Goal: Browse casually

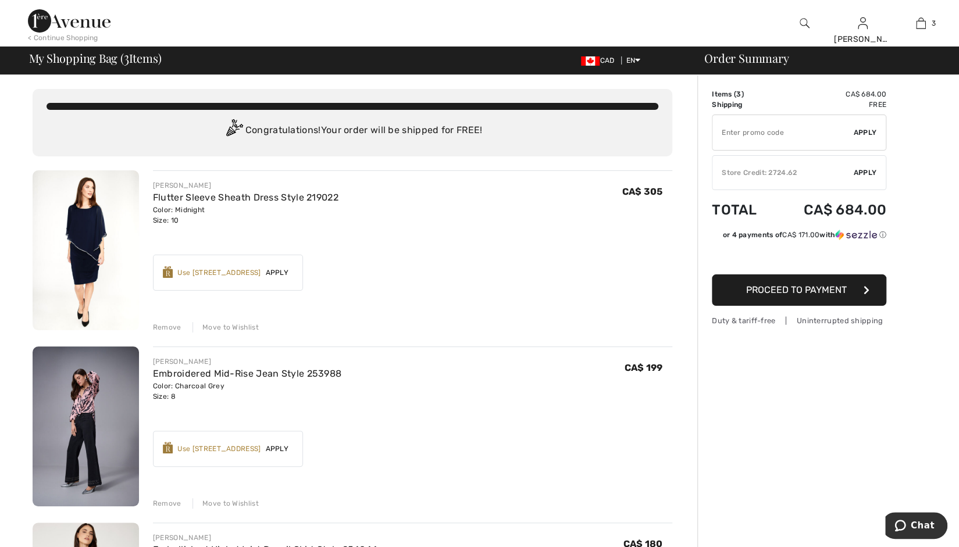
click at [59, 236] on img at bounding box center [86, 250] width 106 height 160
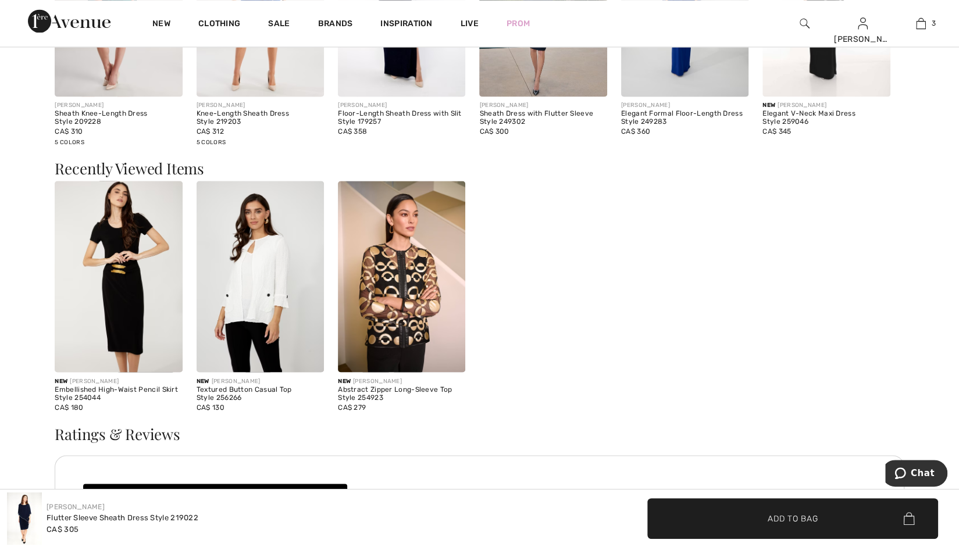
scroll to position [1220, 0]
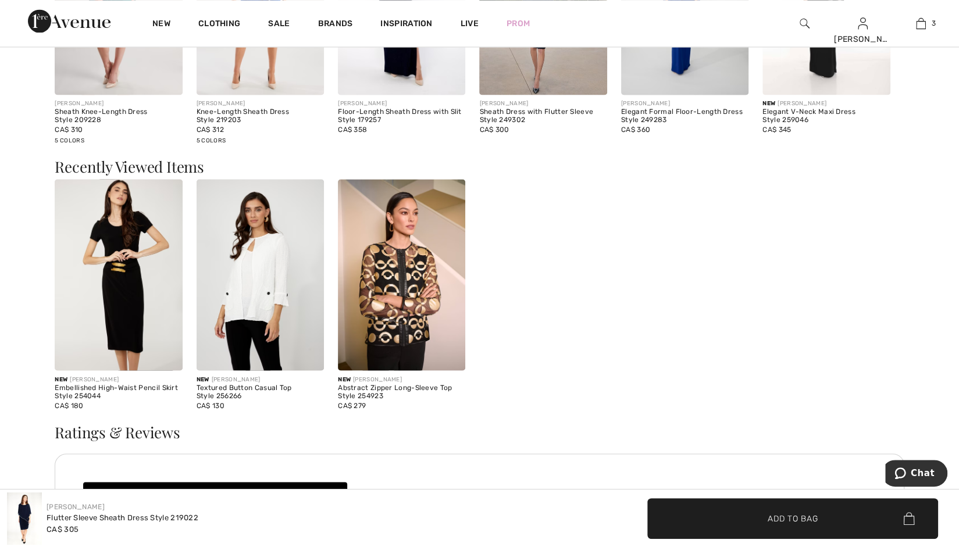
click at [386, 240] on img at bounding box center [401, 274] width 127 height 191
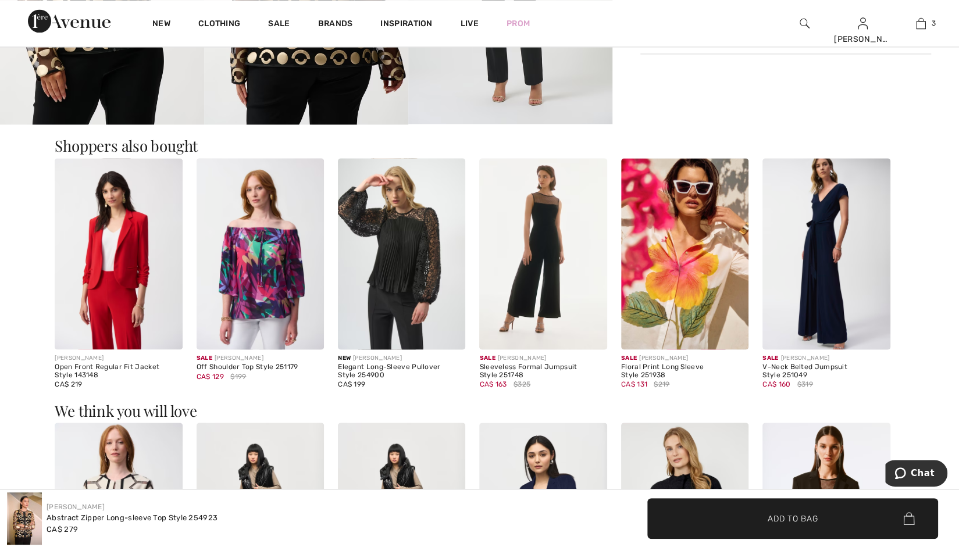
scroll to position [1176, 0]
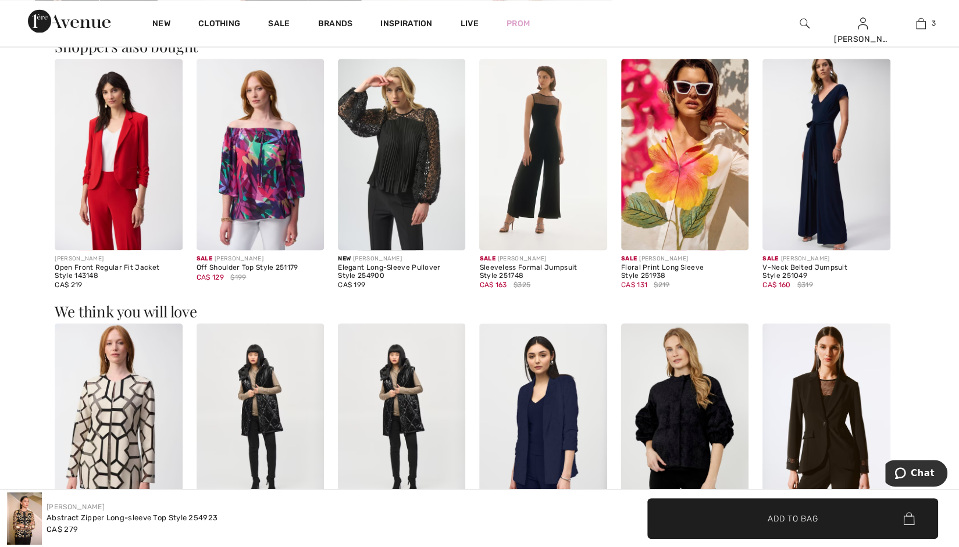
click at [673, 190] on img at bounding box center [684, 154] width 127 height 191
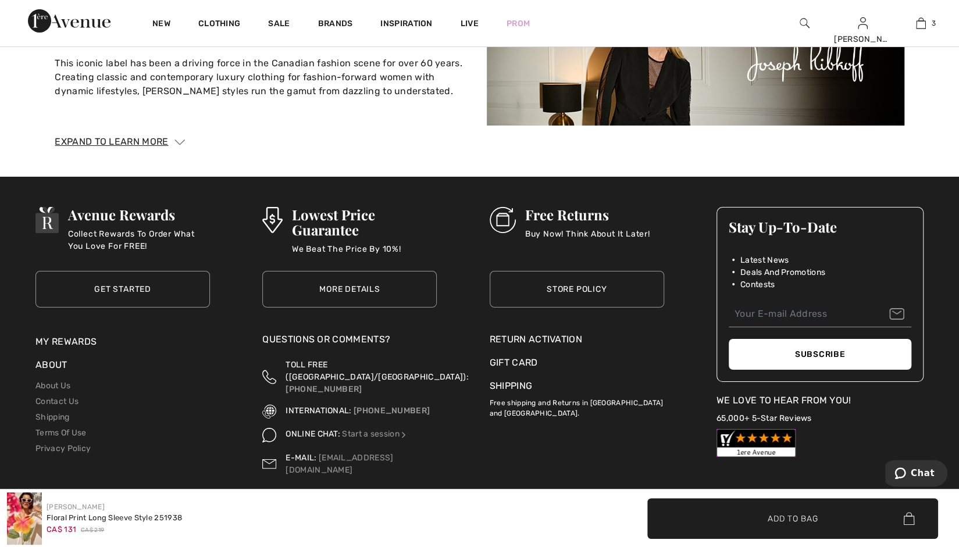
scroll to position [2631, 0]
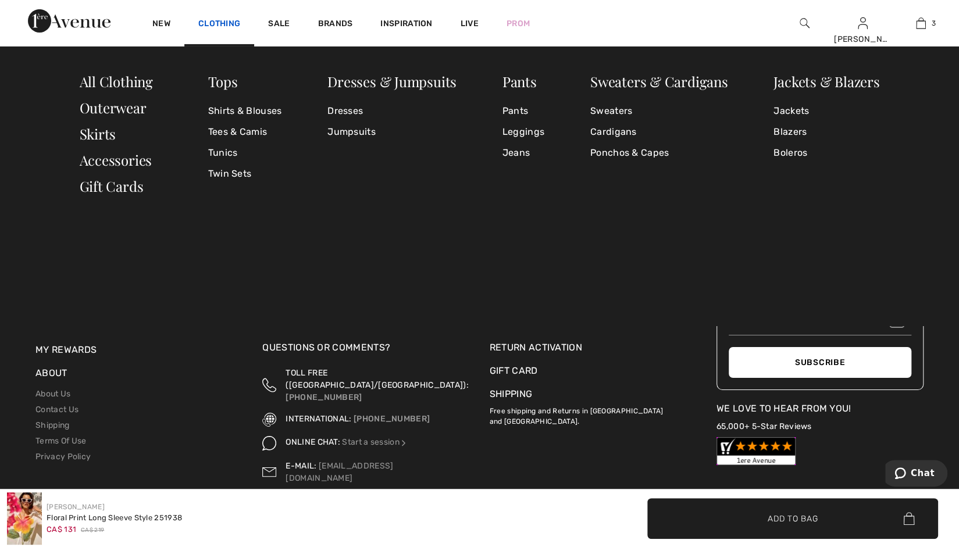
click at [219, 22] on link "Clothing" at bounding box center [219, 25] width 42 height 12
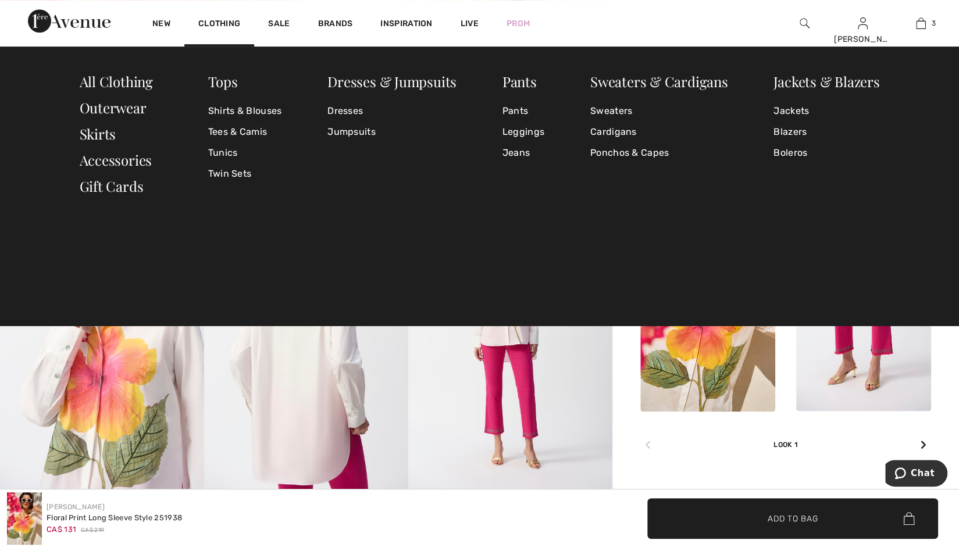
scroll to position [0, 0]
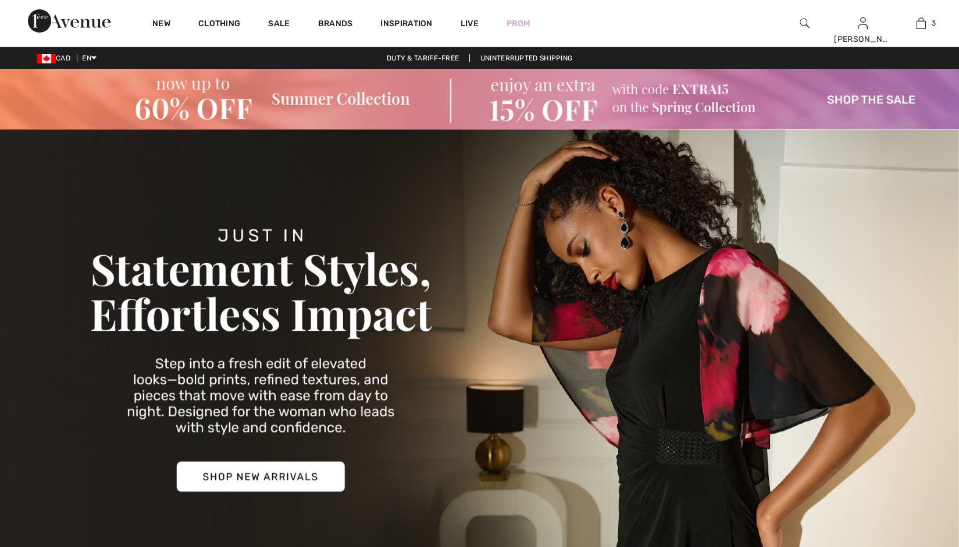
click at [253, 168] on img at bounding box center [479, 359] width 959 height 460
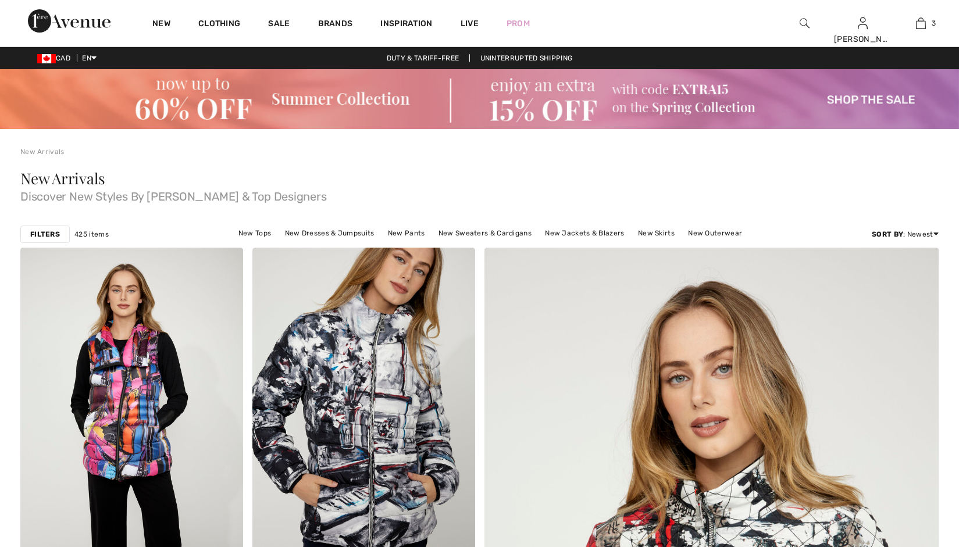
click at [342, 381] on img at bounding box center [363, 415] width 223 height 334
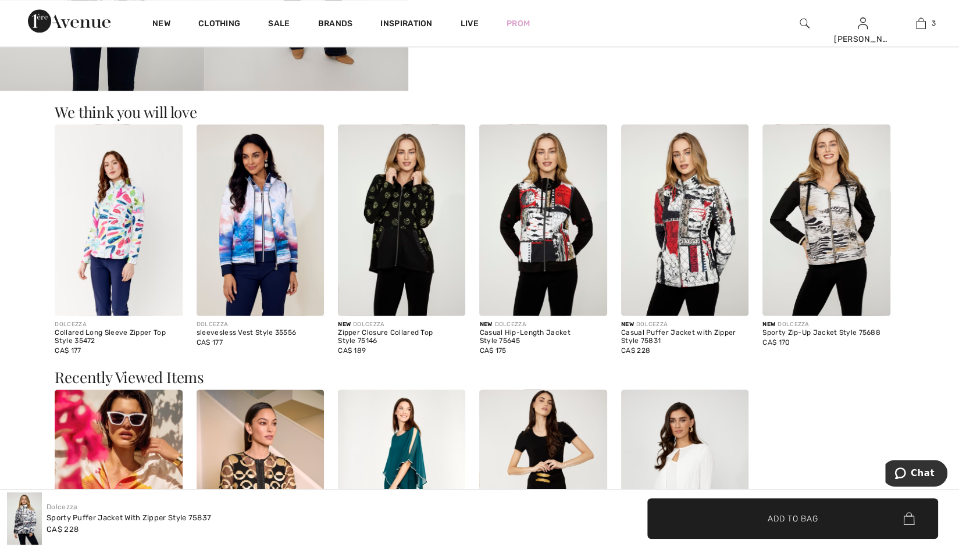
scroll to position [807, 0]
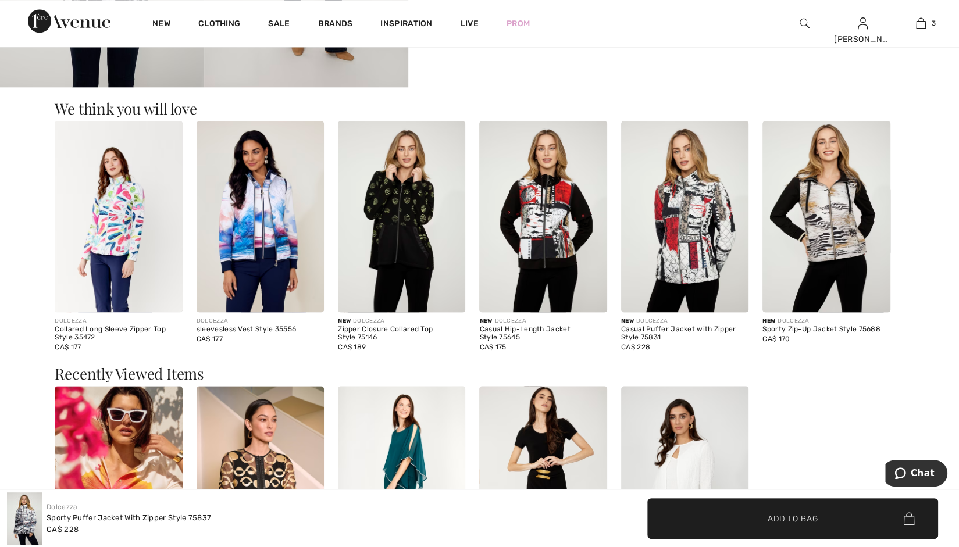
click at [535, 300] on img at bounding box center [542, 216] width 127 height 191
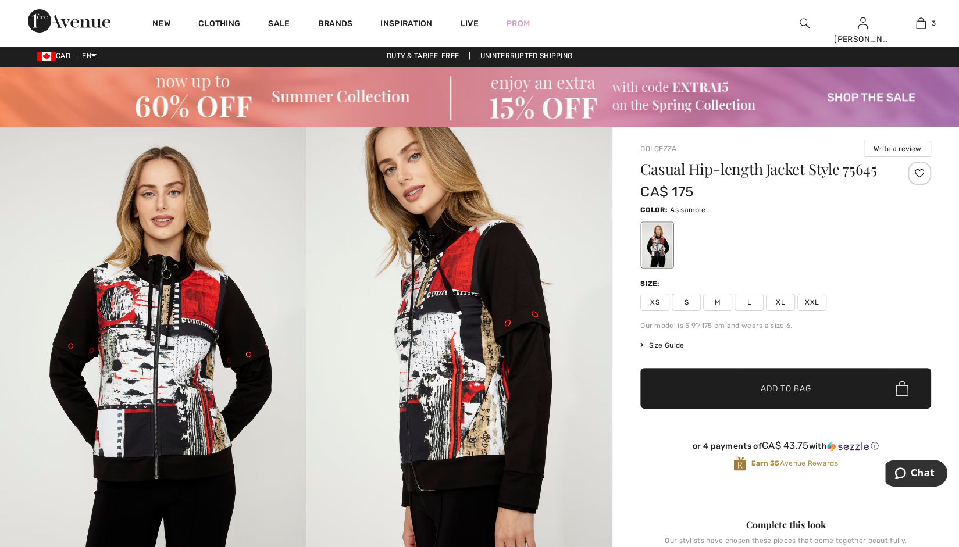
click at [93, 13] on img at bounding box center [69, 20] width 83 height 23
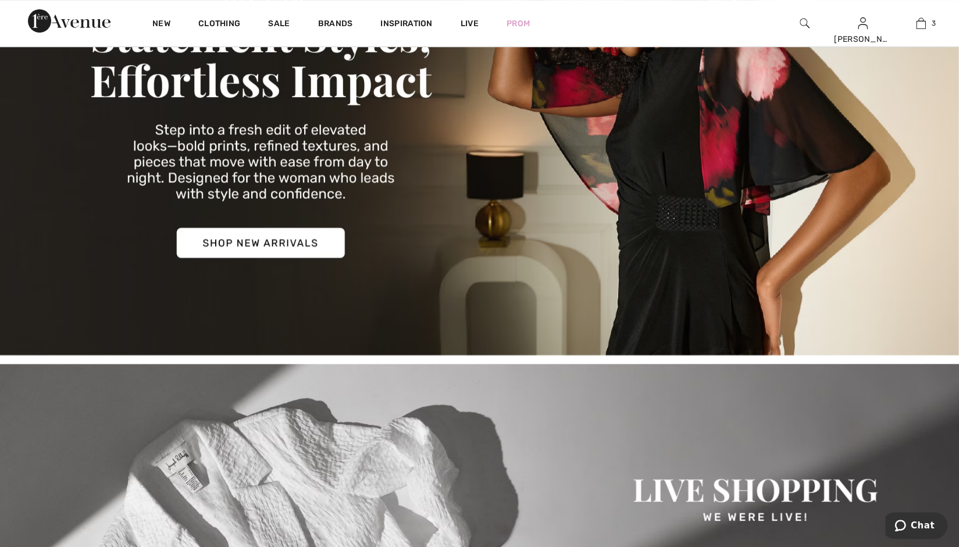
click at [233, 223] on img at bounding box center [479, 125] width 959 height 460
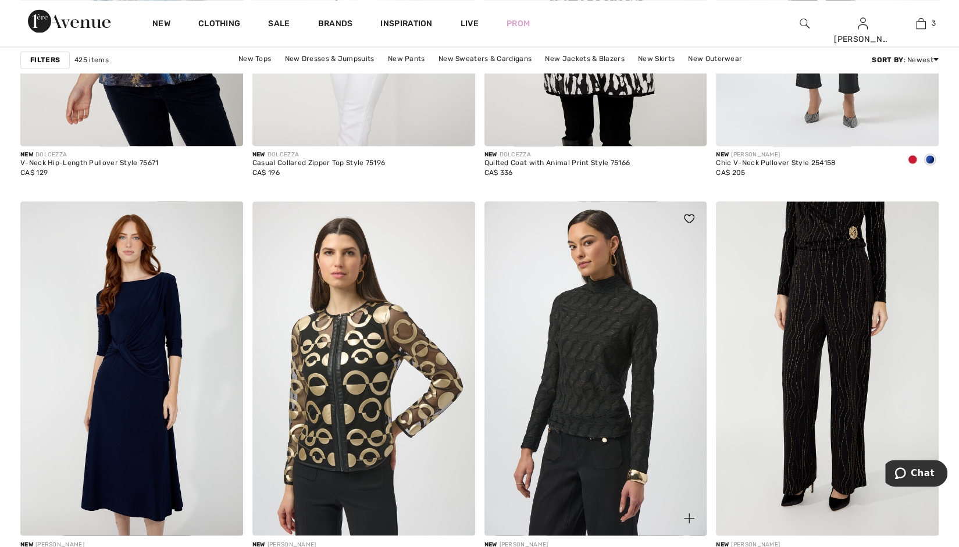
scroll to position [1214, 0]
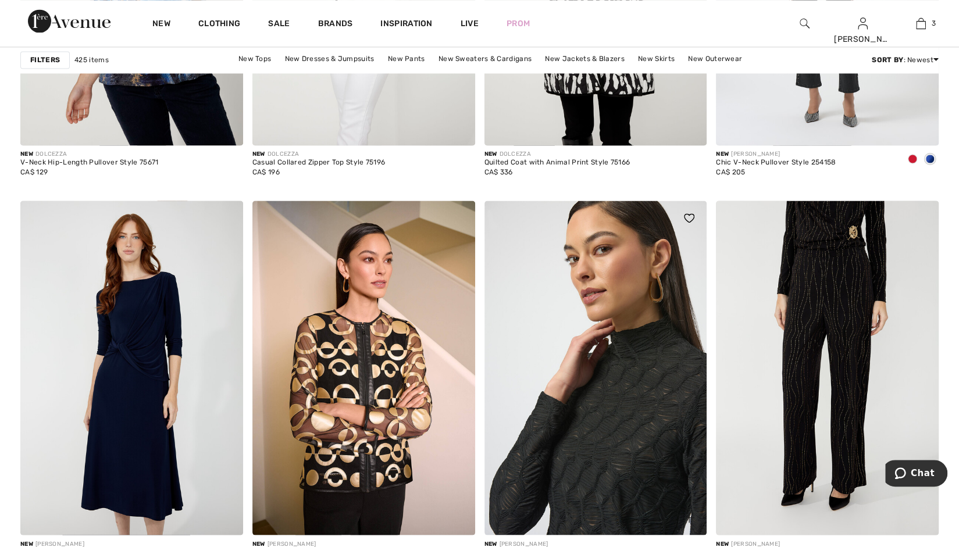
click at [613, 369] on img at bounding box center [596, 368] width 223 height 334
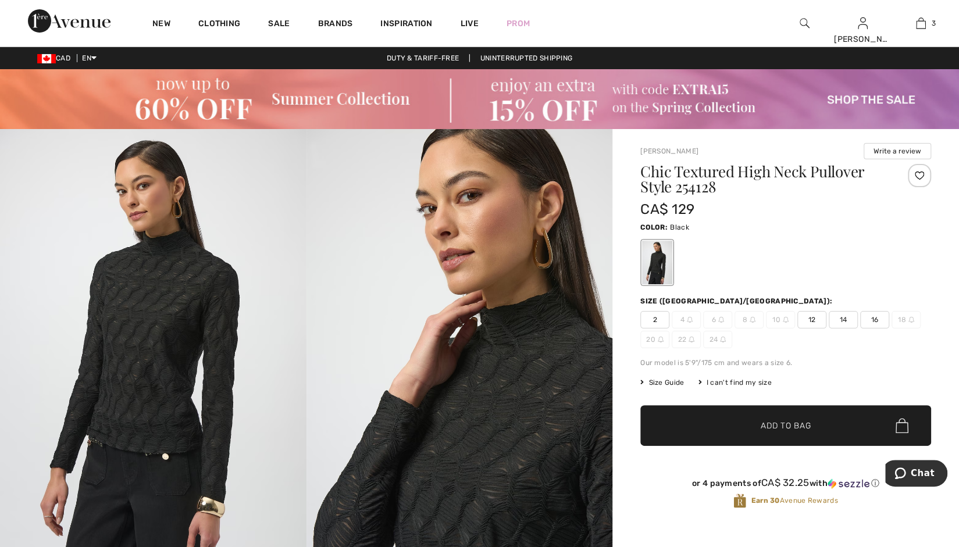
click at [70, 30] on img at bounding box center [69, 20] width 83 height 23
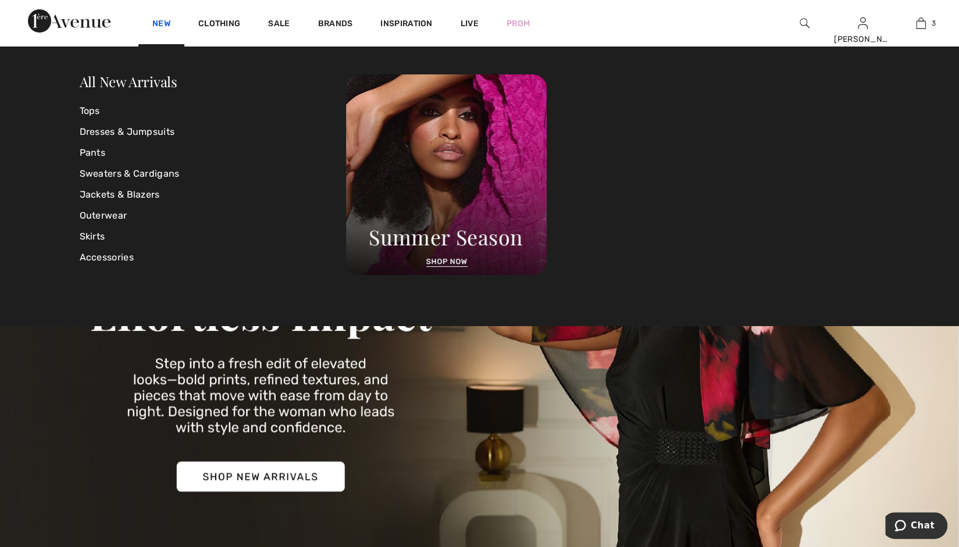
click at [153, 20] on link "New" at bounding box center [161, 25] width 18 height 12
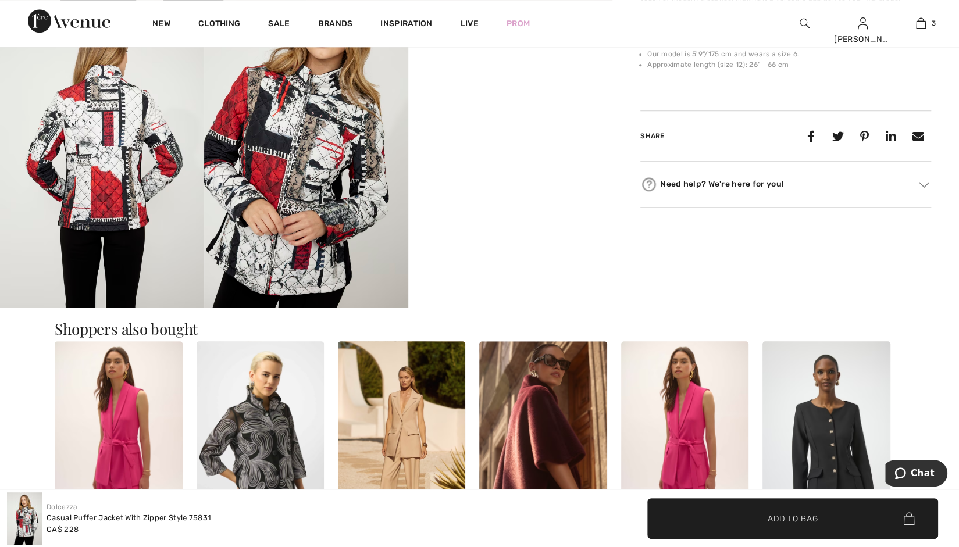
scroll to position [589, 0]
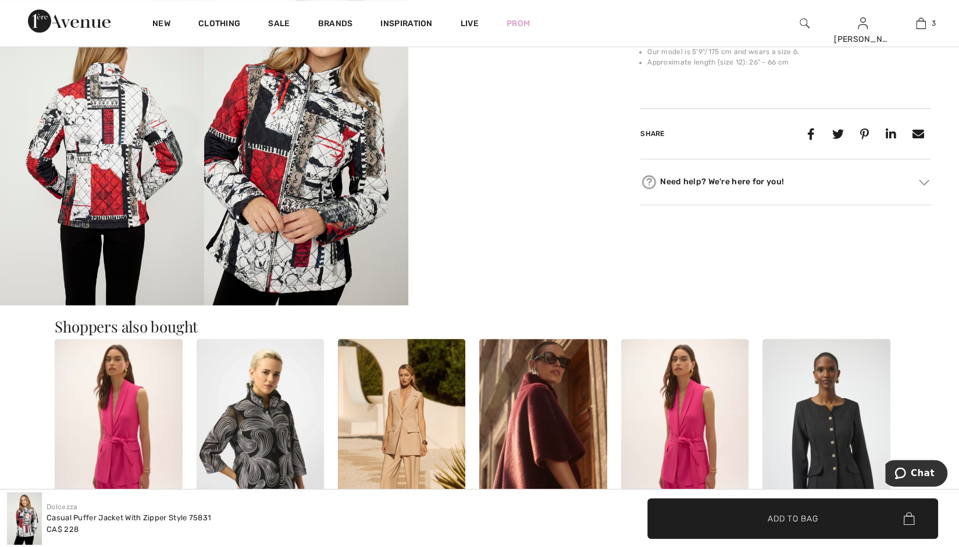
click at [729, 181] on div "Need help? We're here for you!" at bounding box center [785, 181] width 291 height 17
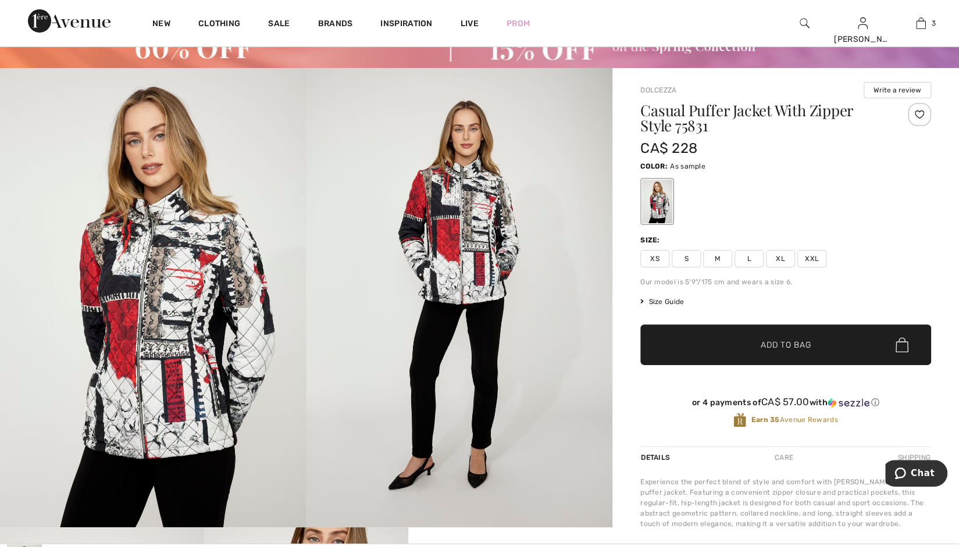
scroll to position [32, 0]
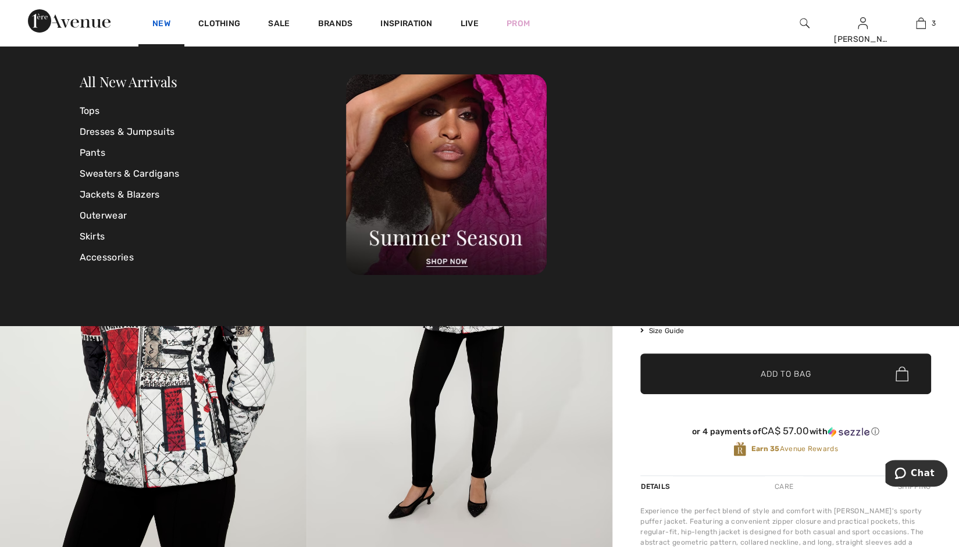
click at [161, 20] on link "New" at bounding box center [161, 25] width 18 height 12
